Goal: Information Seeking & Learning: Find specific fact

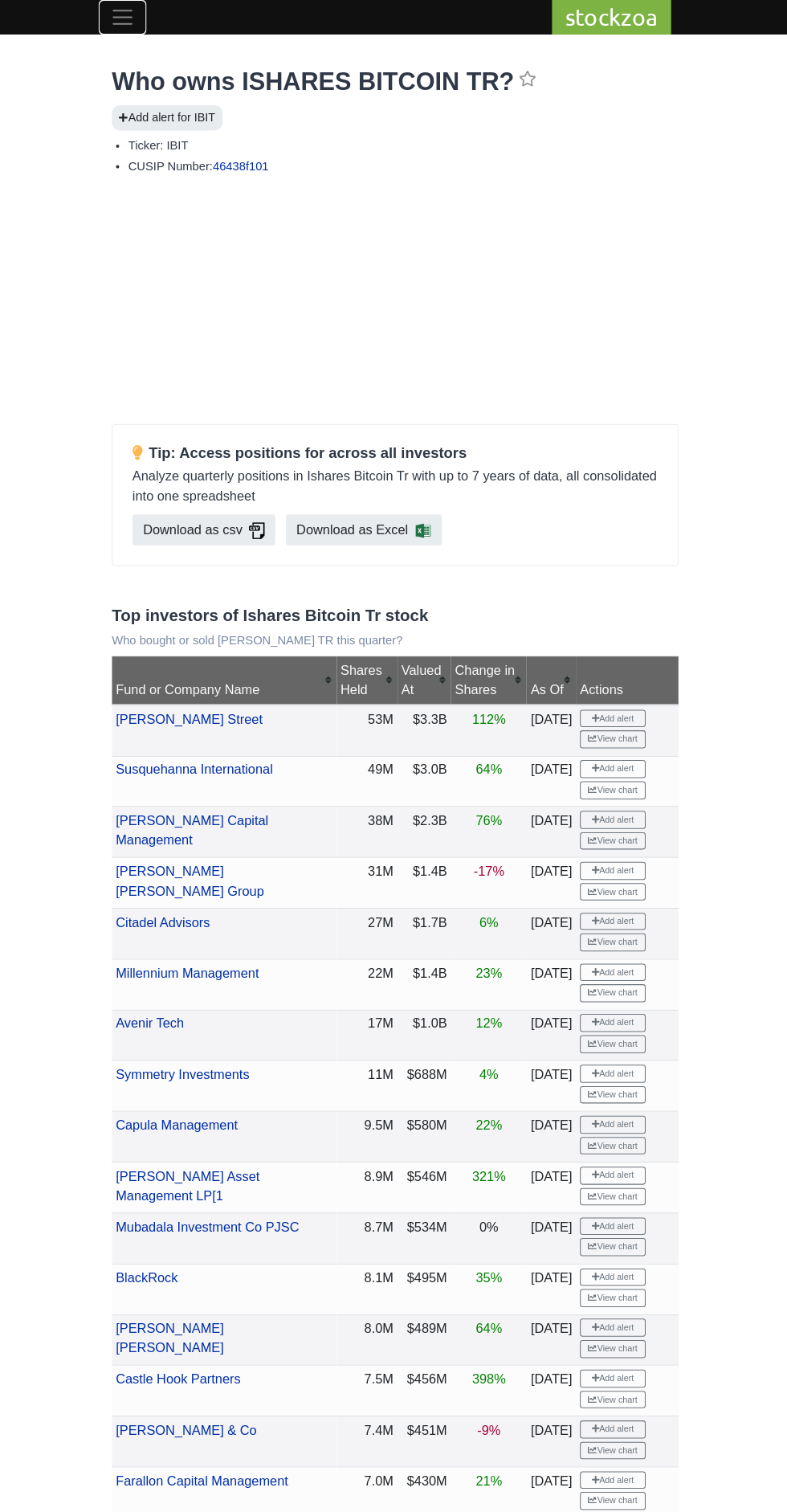
click at [126, 16] on span "Toggle navigation" at bounding box center [126, 16] width 24 height 24
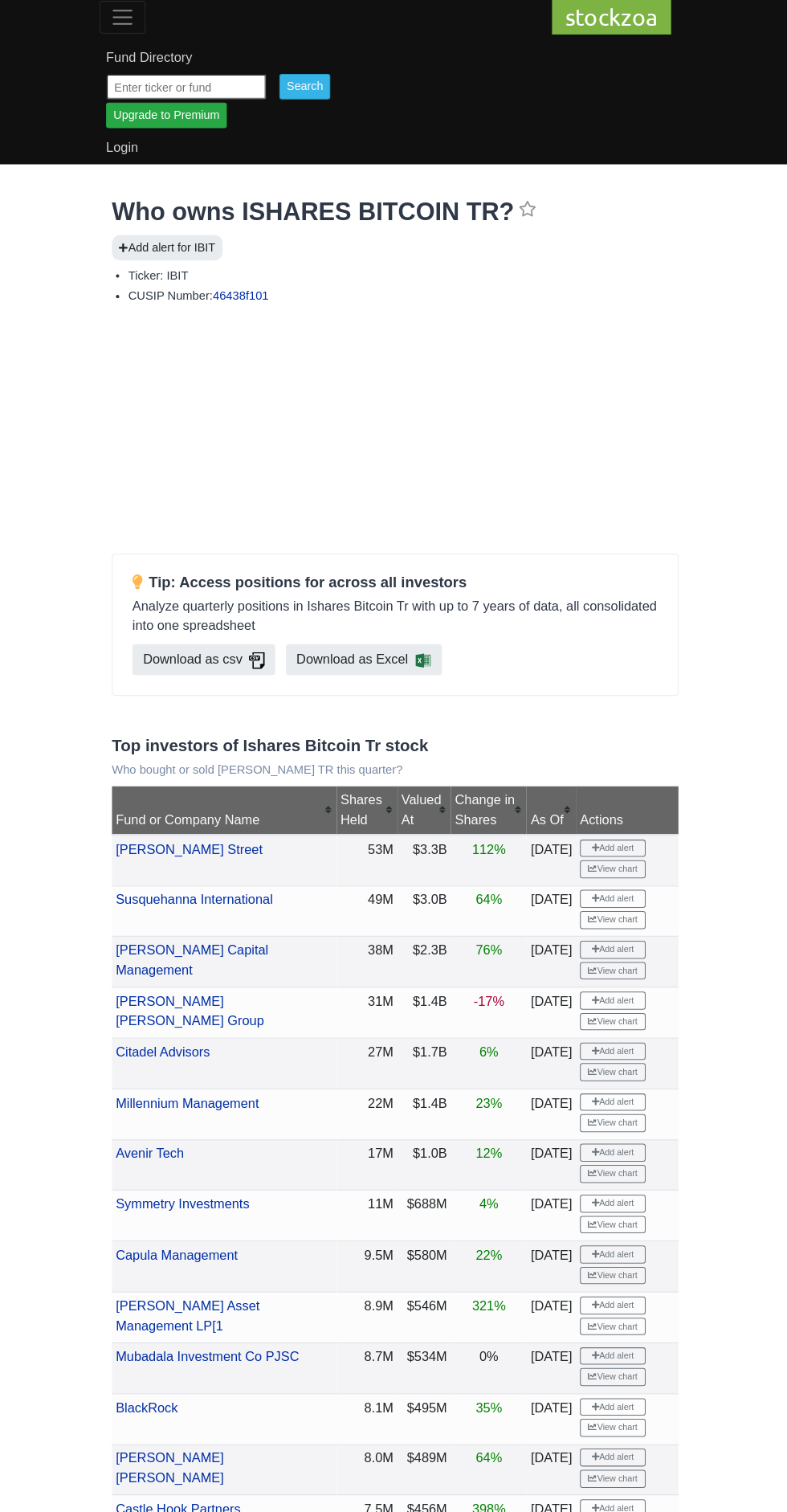
click at [175, 84] on input "text" at bounding box center [188, 84] width 156 height 25
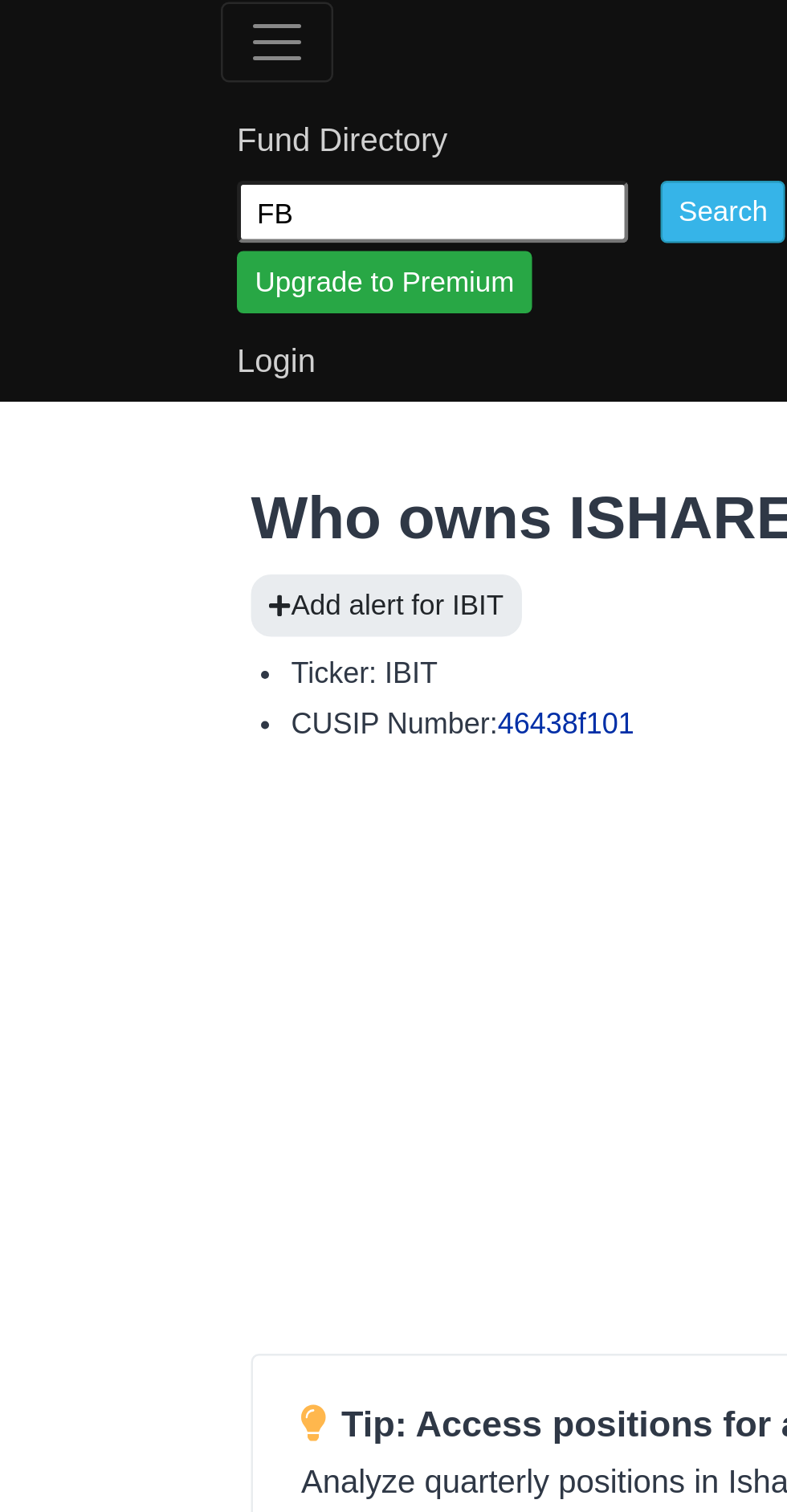
type input "FBTC"
click at [317, 84] on input "Search" at bounding box center [305, 84] width 50 height 25
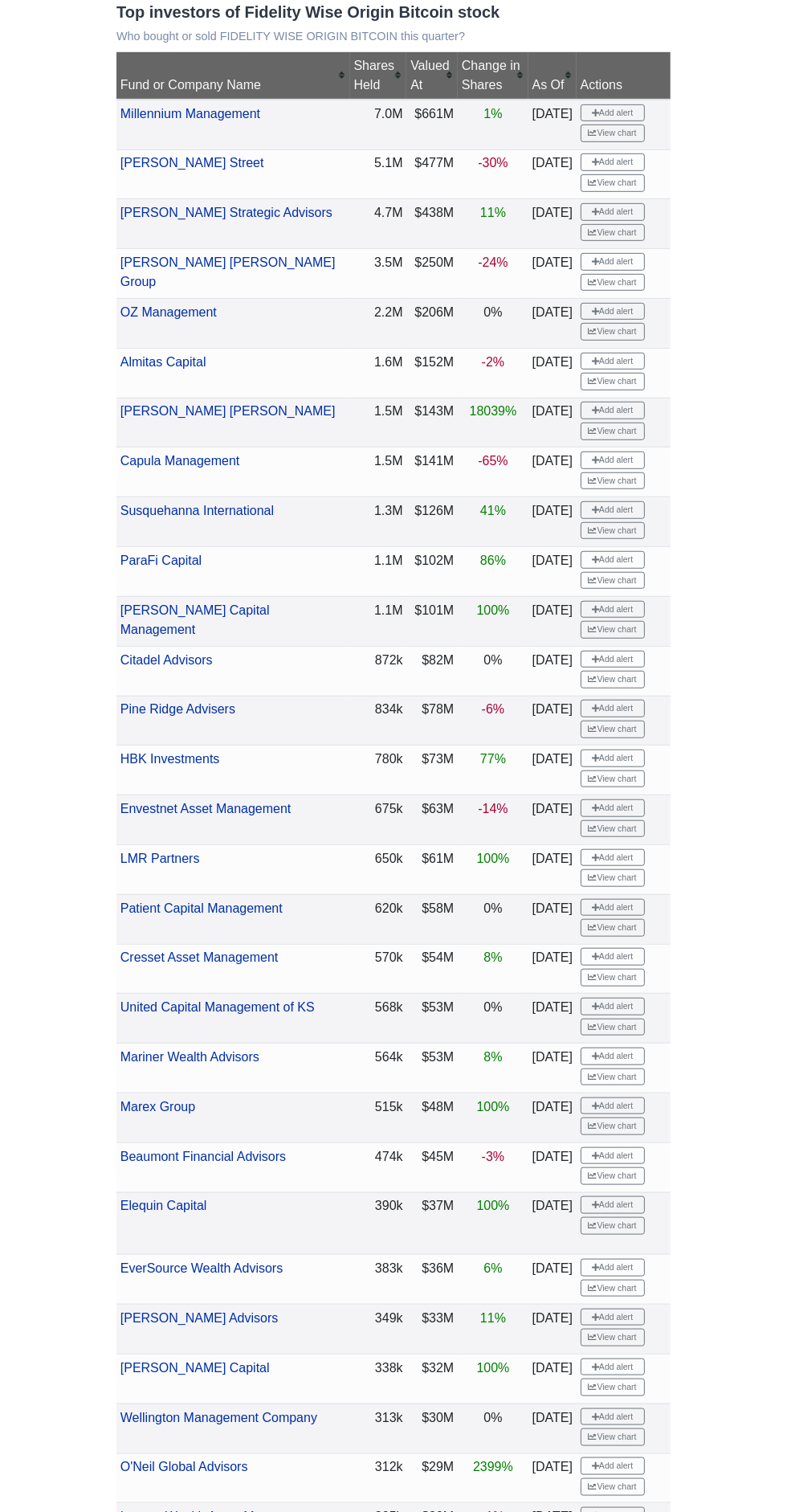
scroll to position [591, 0]
click at [214, 701] on link "Pine Ridge Advisers" at bounding box center [177, 708] width 115 height 13
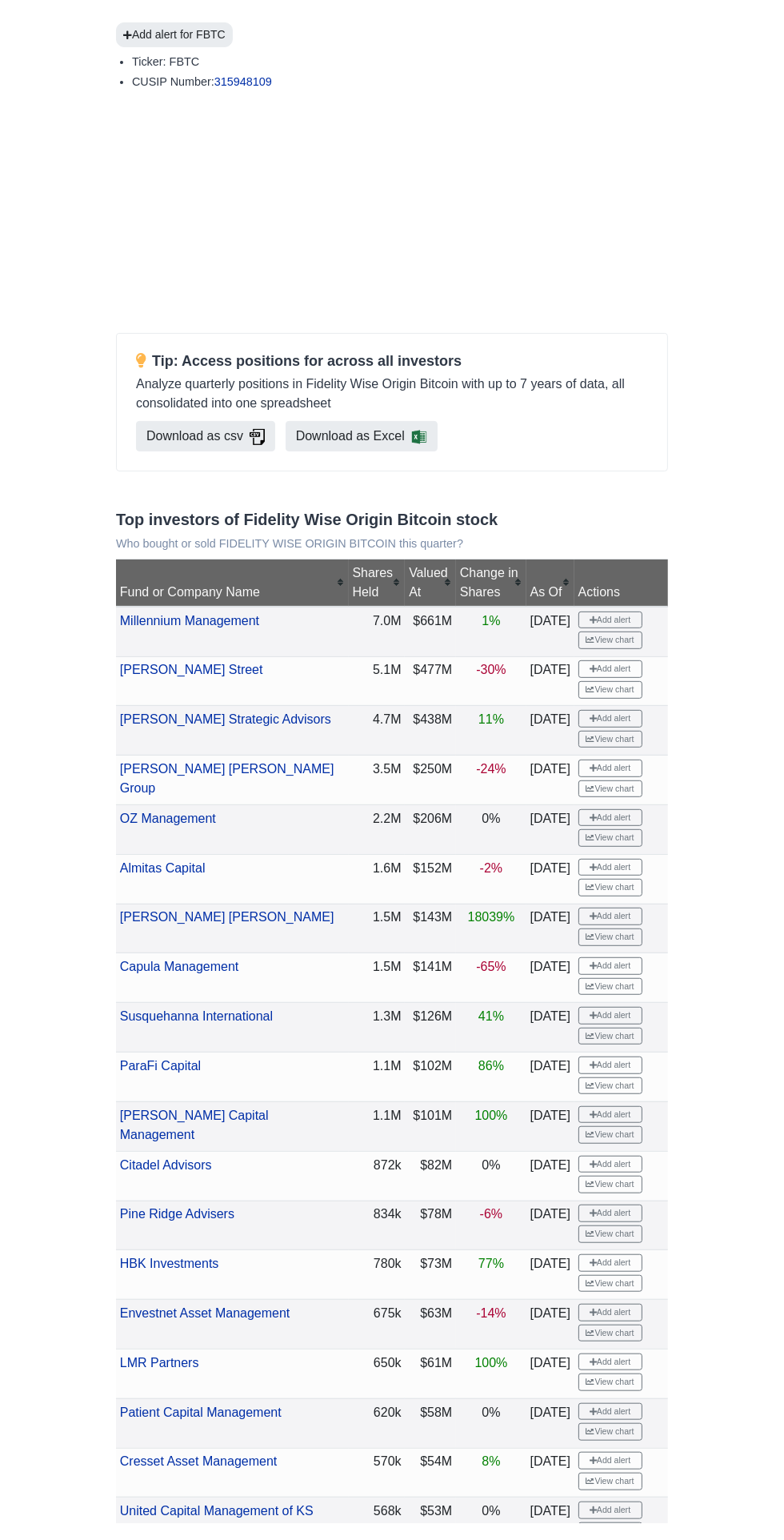
scroll to position [0, 0]
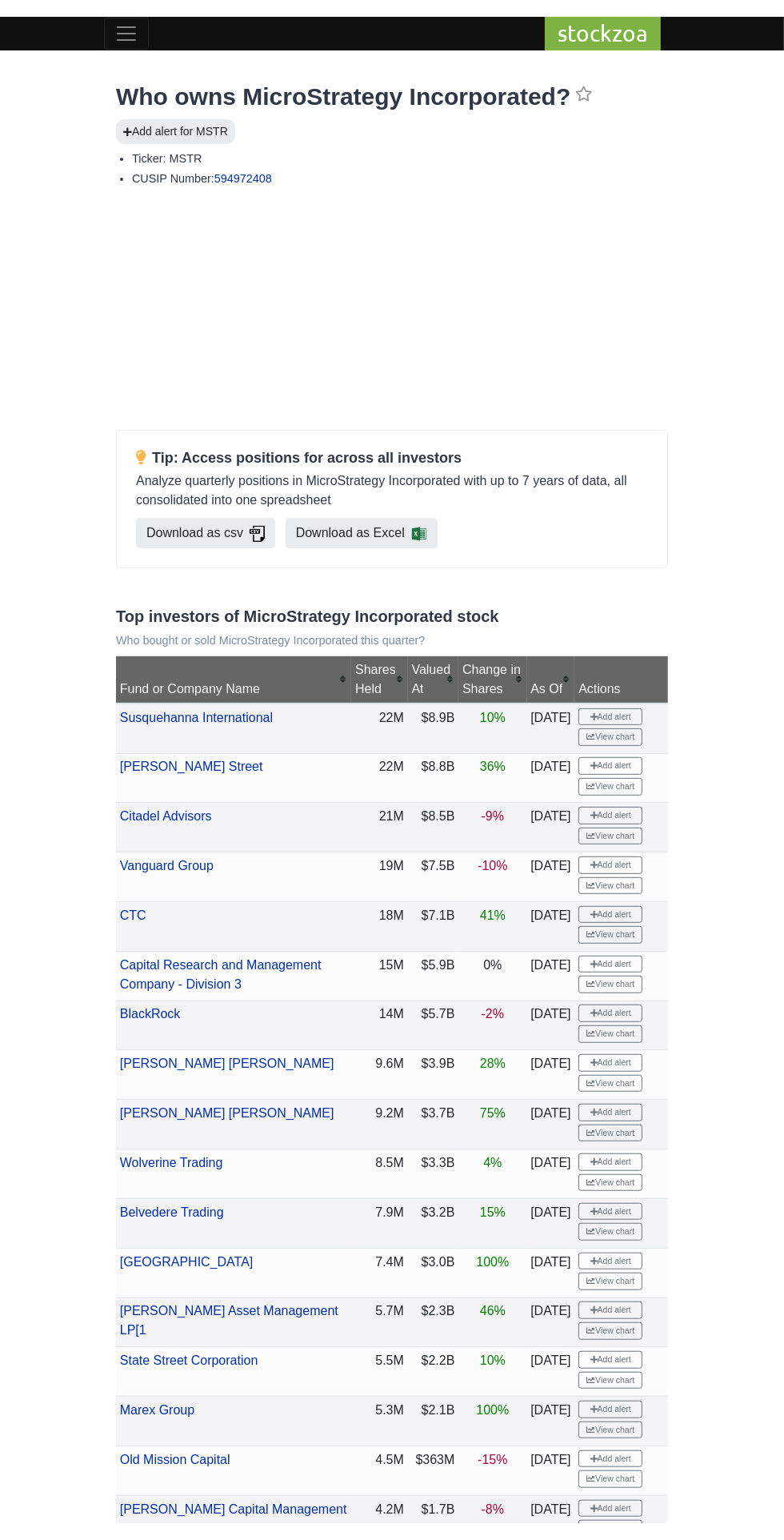
scroll to position [7, 0]
